Goal: Task Accomplishment & Management: Use online tool/utility

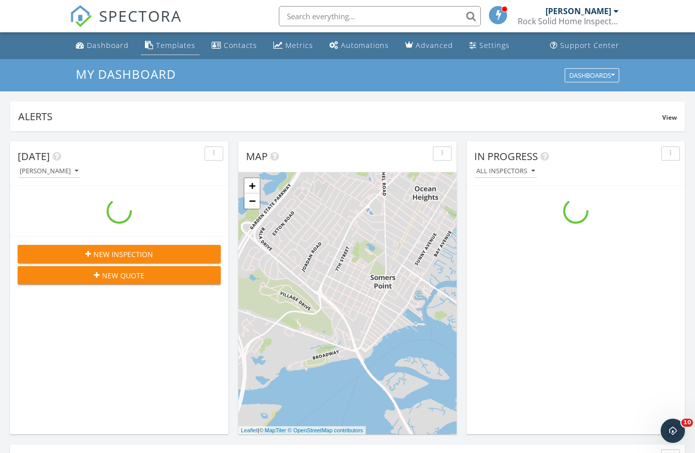
click at [170, 50] on div "Templates" at bounding box center [175, 45] width 39 height 10
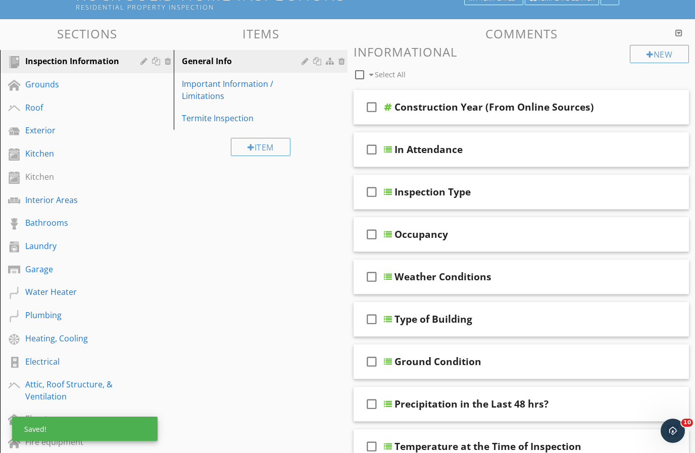
scroll to position [83, 0]
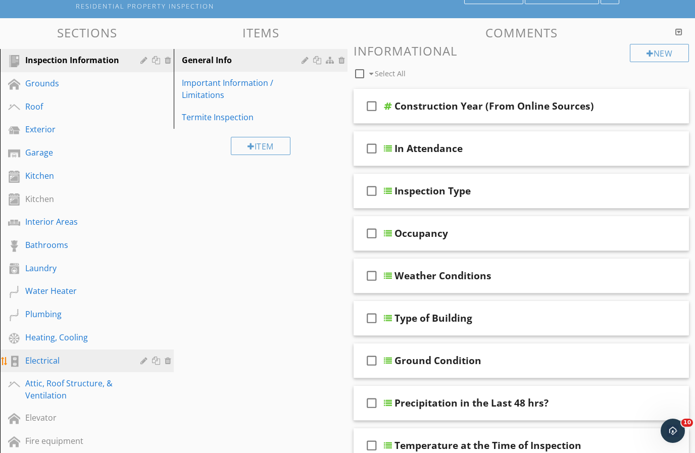
click at [49, 361] on div "Electrical" at bounding box center [75, 360] width 100 height 12
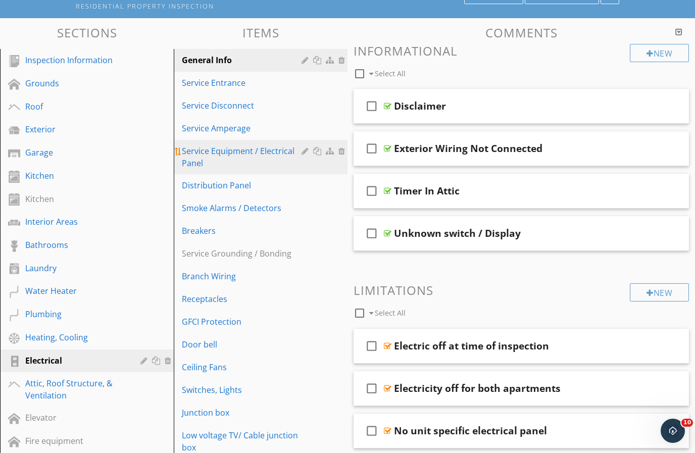
click at [210, 149] on div "Service Equipment / Electrical Panel" at bounding box center [243, 157] width 123 height 24
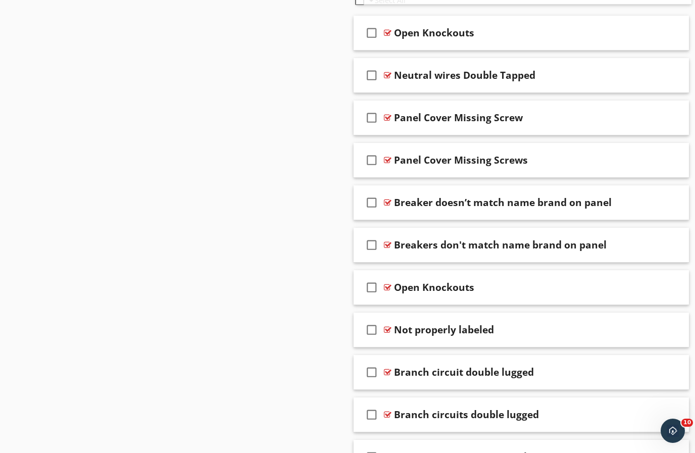
scroll to position [764, 0]
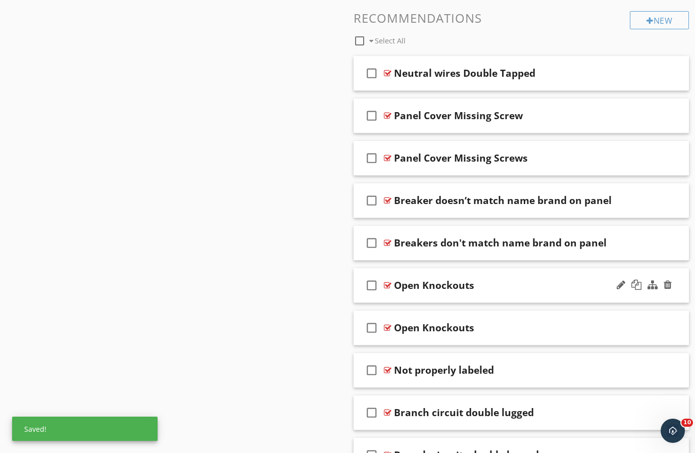
click at [474, 298] on div "check_box_outline_blank Open Knockouts" at bounding box center [520, 285] width 335 height 35
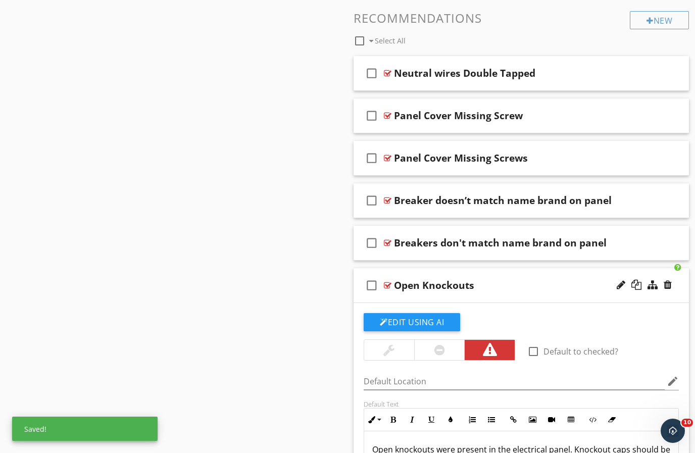
click at [475, 296] on div "check_box_outline_blank Open Knockouts" at bounding box center [520, 285] width 335 height 35
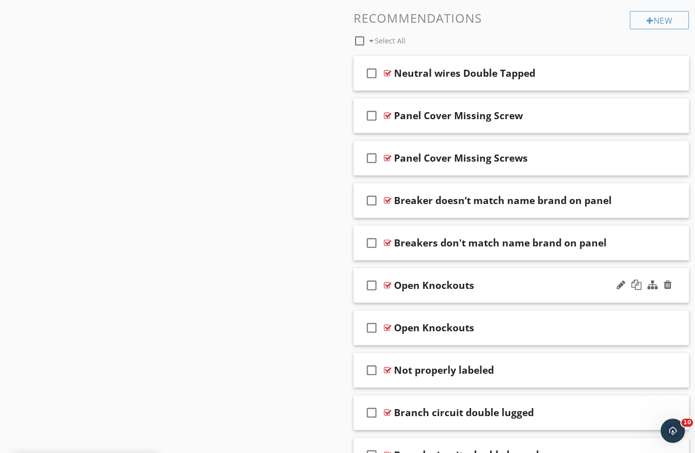
click at [480, 294] on div "check_box_outline_blank Open Knockouts" at bounding box center [520, 285] width 335 height 35
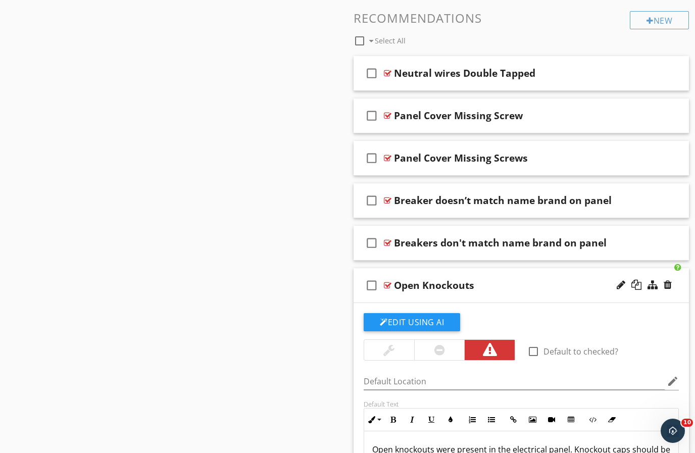
click at [496, 283] on div "Open Knockouts" at bounding box center [512, 285] width 236 height 12
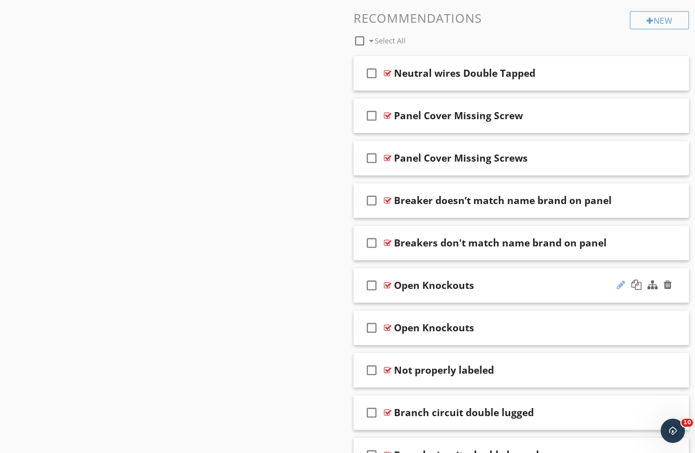
click at [623, 285] on div at bounding box center [620, 285] width 9 height 10
click at [543, 278] on input "Open Knockouts" at bounding box center [512, 286] width 236 height 17
click at [513, 283] on input "Open Knockouts" at bounding box center [512, 286] width 236 height 17
type input "Open Knockout"
click at [624, 285] on div at bounding box center [620, 285] width 9 height 10
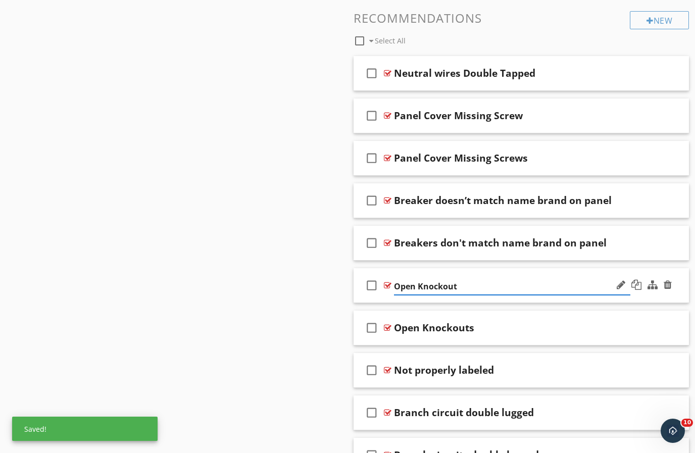
click at [409, 278] on input "Open Knockout" at bounding box center [512, 286] width 236 height 17
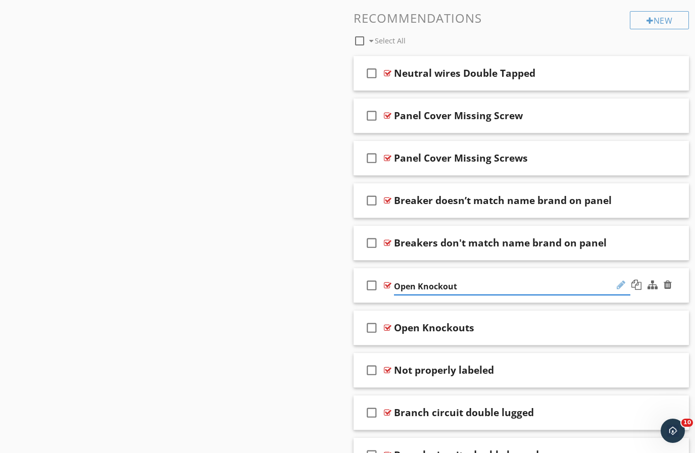
click at [617, 285] on div at bounding box center [620, 285] width 9 height 10
click at [623, 281] on div at bounding box center [620, 285] width 9 height 10
click at [363, 285] on icon "check_box_outline_blank" at bounding box center [371, 285] width 16 height 24
click at [380, 289] on div "check_box_outline_blank" at bounding box center [373, 285] width 20 height 24
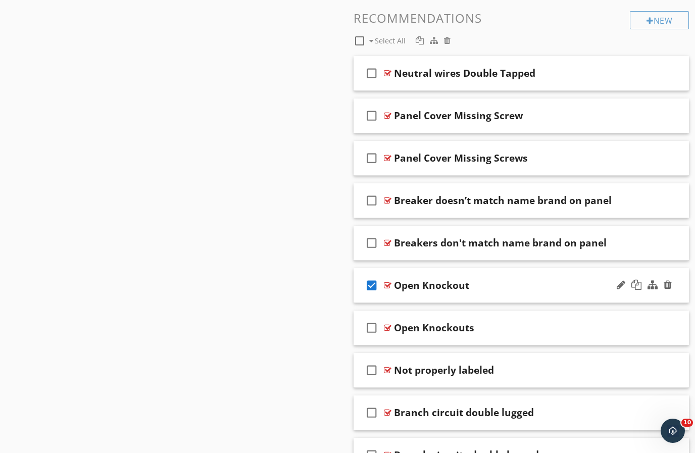
click at [406, 297] on div "check_box Open Knockout" at bounding box center [520, 285] width 335 height 35
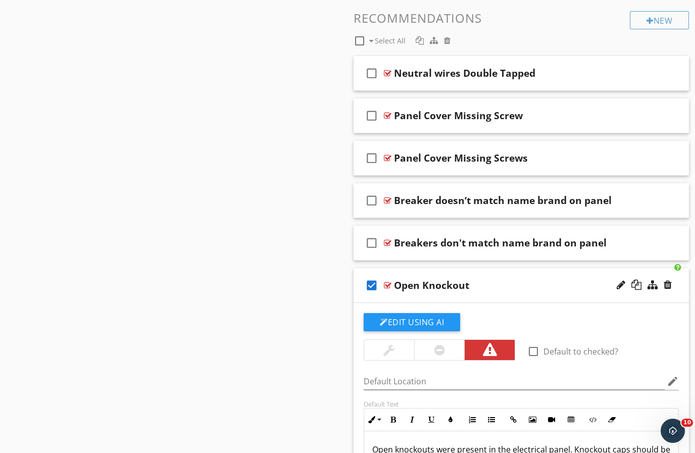
click at [364, 282] on icon "check_box" at bounding box center [371, 285] width 16 height 24
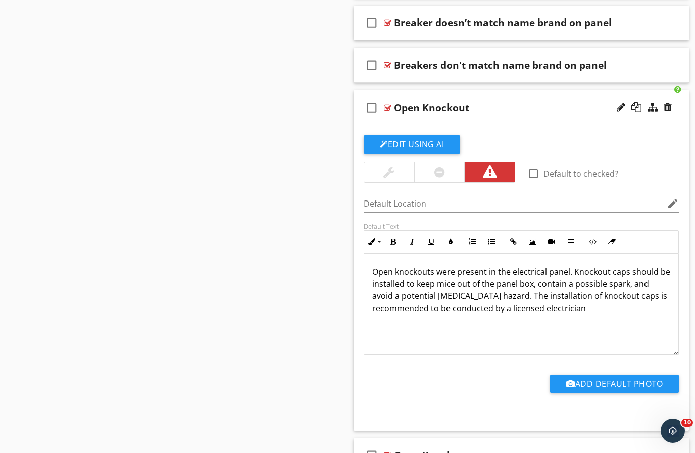
scroll to position [949, 0]
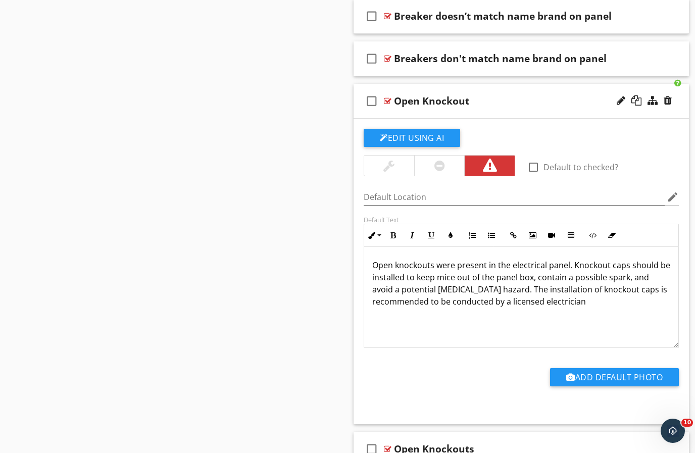
click at [439, 264] on p "Open knockouts were present in the electrical panel. Knockout caps should be in…" at bounding box center [521, 289] width 298 height 61
click at [452, 256] on div "Open knockouts were present in the electrical panel. Knockout caps should be in…" at bounding box center [521, 297] width 314 height 101
click at [451, 259] on p "Open knockouts were present in the electrical panel. Knockout caps should be in…" at bounding box center [521, 289] width 298 height 61
click at [569, 281] on p "An open knockout was present in the electrical panel. Knockout caps should be i…" at bounding box center [521, 289] width 298 height 61
click at [565, 287] on p "An open knockout was present in the electrical panel. Knockout caps should be i…" at bounding box center [521, 289] width 298 height 61
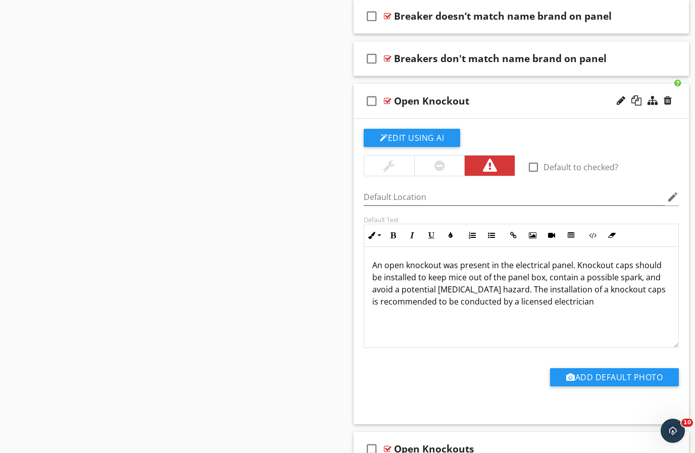
click at [627, 286] on p "An open knockout was present in the electrical panel. Knockout caps should be i…" at bounding box center [521, 289] width 298 height 61
